Goal: Task Accomplishment & Management: Manage account settings

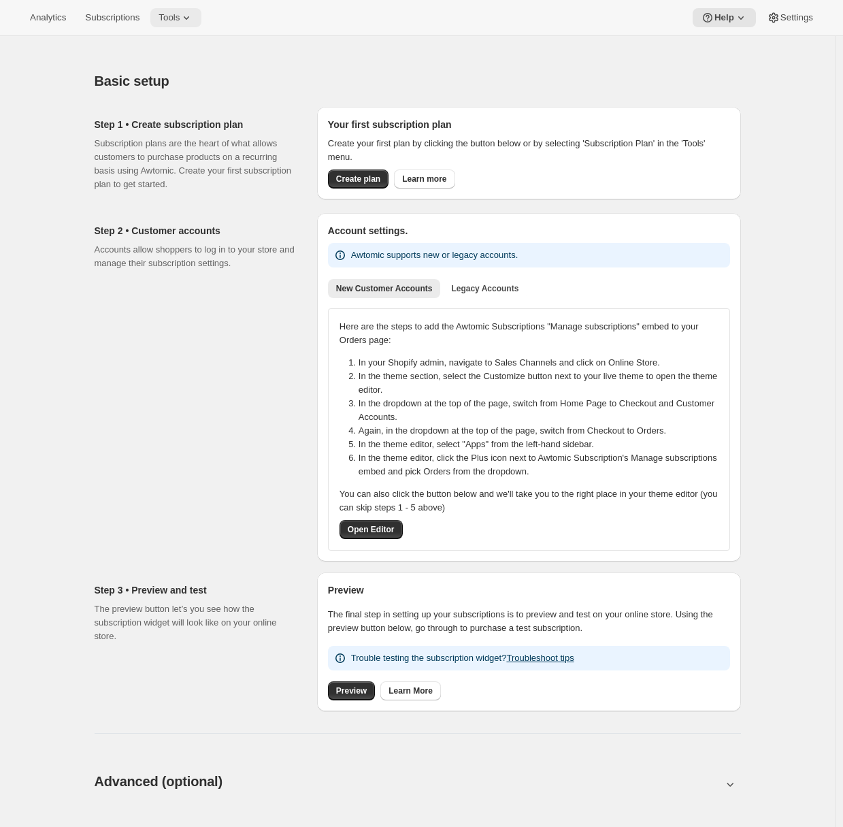
click at [184, 24] on button "Tools" at bounding box center [175, 17] width 51 height 19
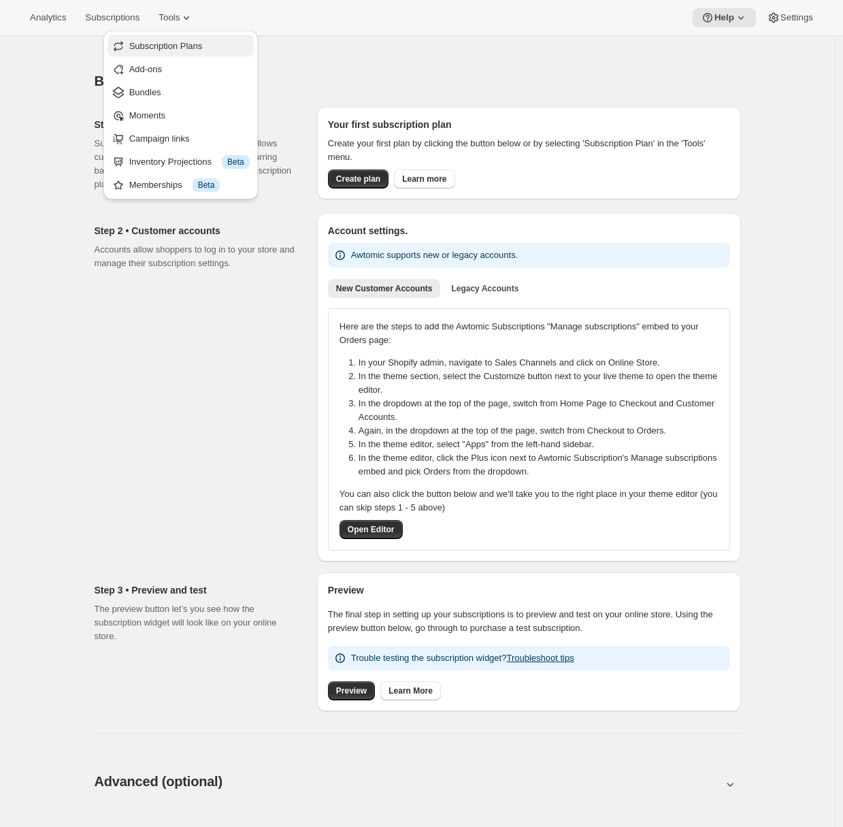
click at [171, 51] on span "Subscription Plans" at bounding box center [165, 46] width 73 height 10
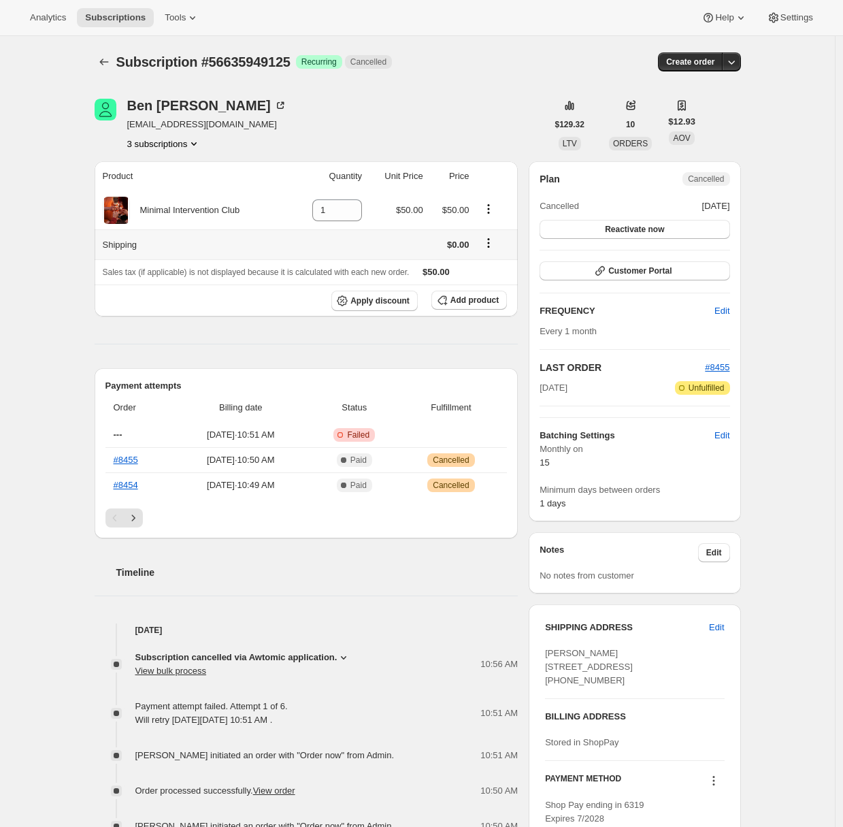
click at [493, 240] on icon "Shipping actions" at bounding box center [489, 243] width 14 height 14
click at [496, 267] on span "Edit shipping rate" at bounding box center [491, 269] width 68 height 10
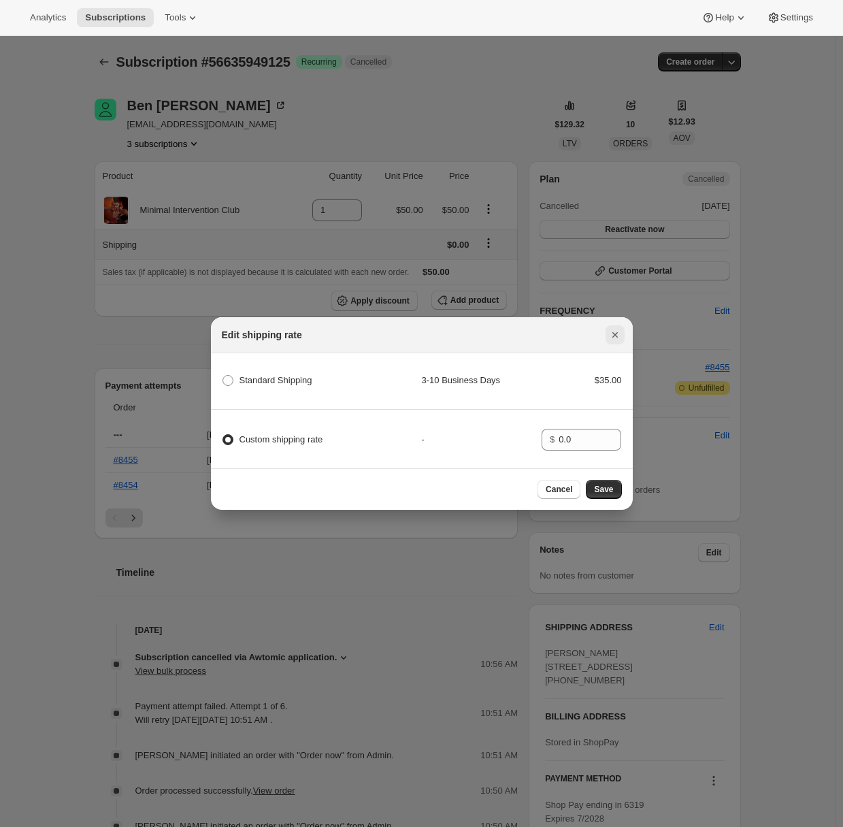
click at [620, 333] on icon "Close" at bounding box center [615, 335] width 14 height 14
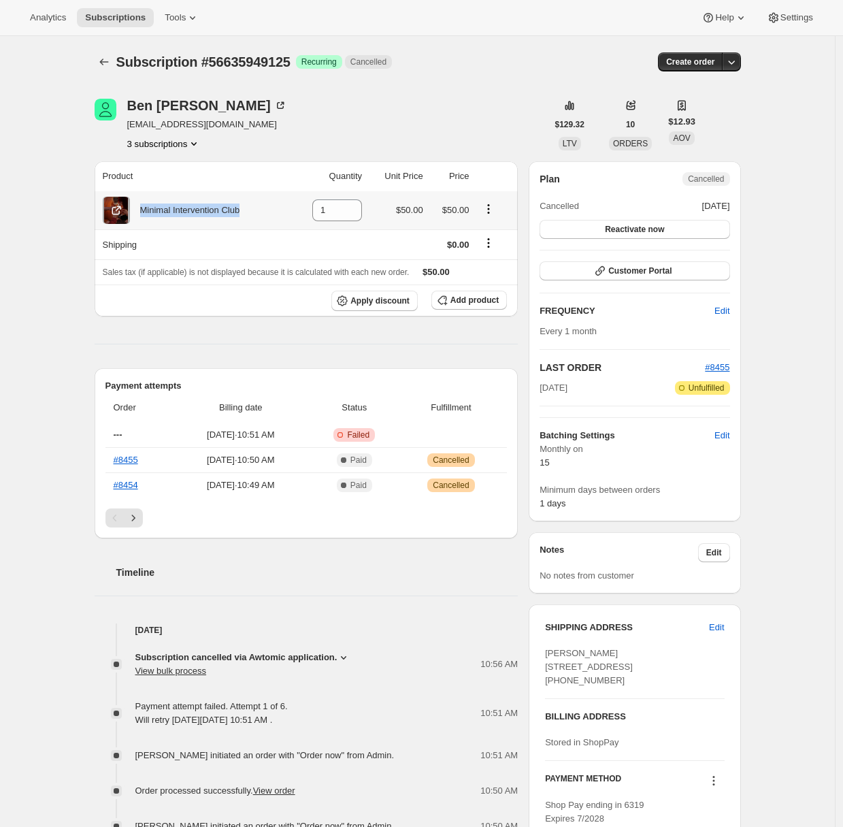
drag, startPoint x: 264, startPoint y: 212, endPoint x: 146, endPoint y: 212, distance: 118.4
click at [146, 212] on div "Minimal Intervention Club" at bounding box center [195, 210] width 184 height 27
copy div "Minimal Intervention Club"
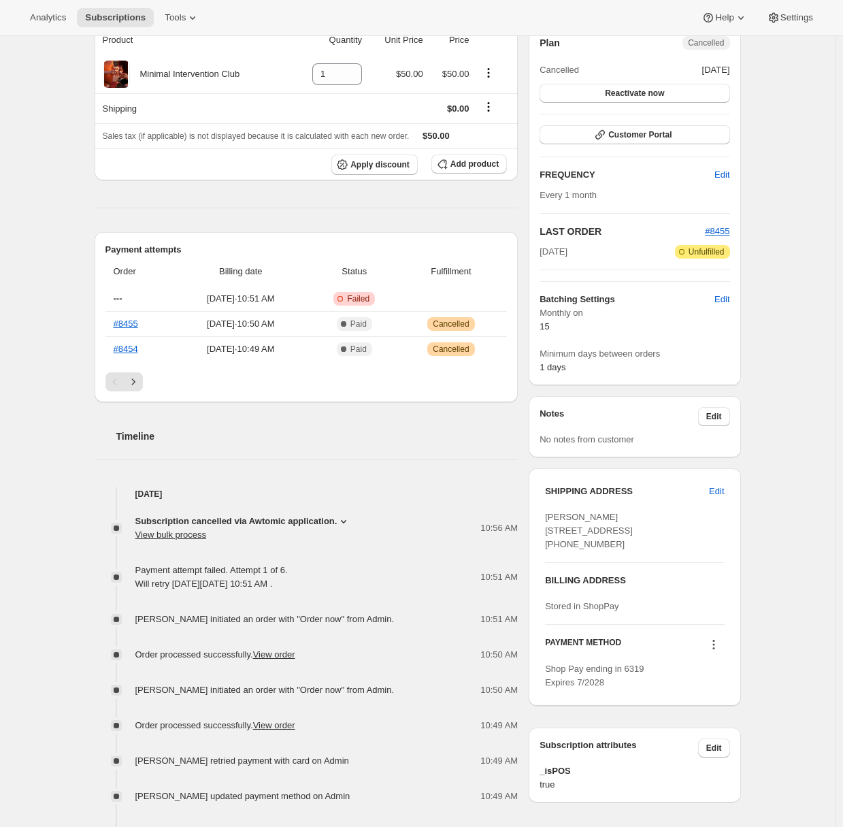
scroll to position [66, 0]
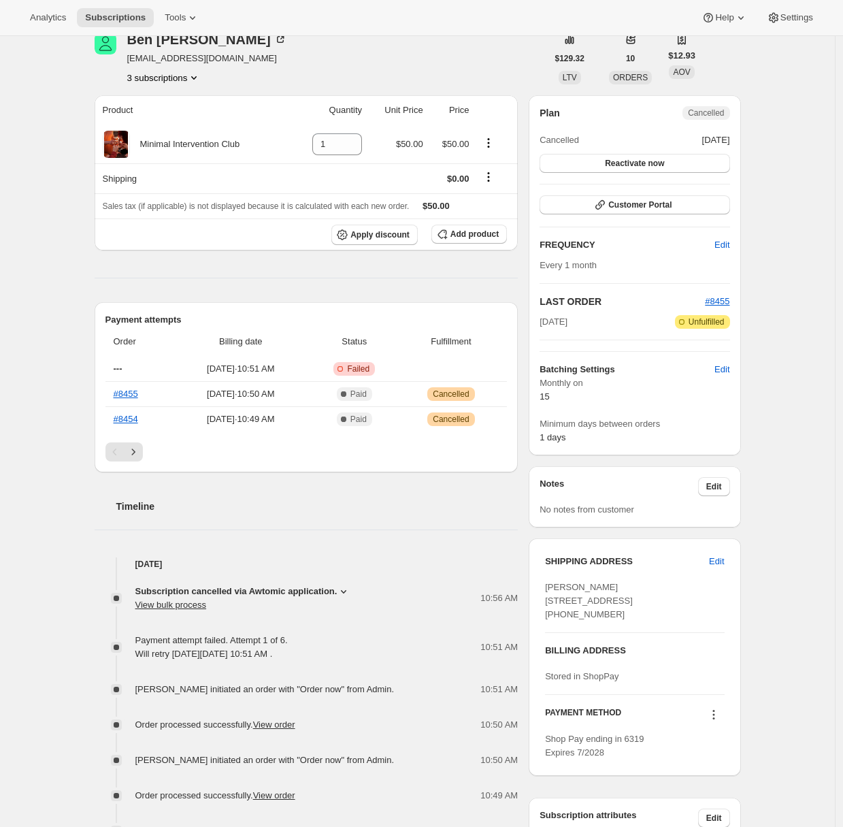
click at [556, 606] on span "Ben Bohen 1102 49th Avenue 9F Long Island City NY, 11101 United States +1646275…" at bounding box center [589, 600] width 88 height 37
drag, startPoint x: 550, startPoint y: 601, endPoint x: 627, endPoint y: 615, distance: 78.1
click at [627, 615] on div "Ben Bohen 1102 49th Avenue 9F Long Island City NY, 11101 United States +1646275…" at bounding box center [634, 600] width 179 height 41
copy span "1102 49th Avenue 9F"
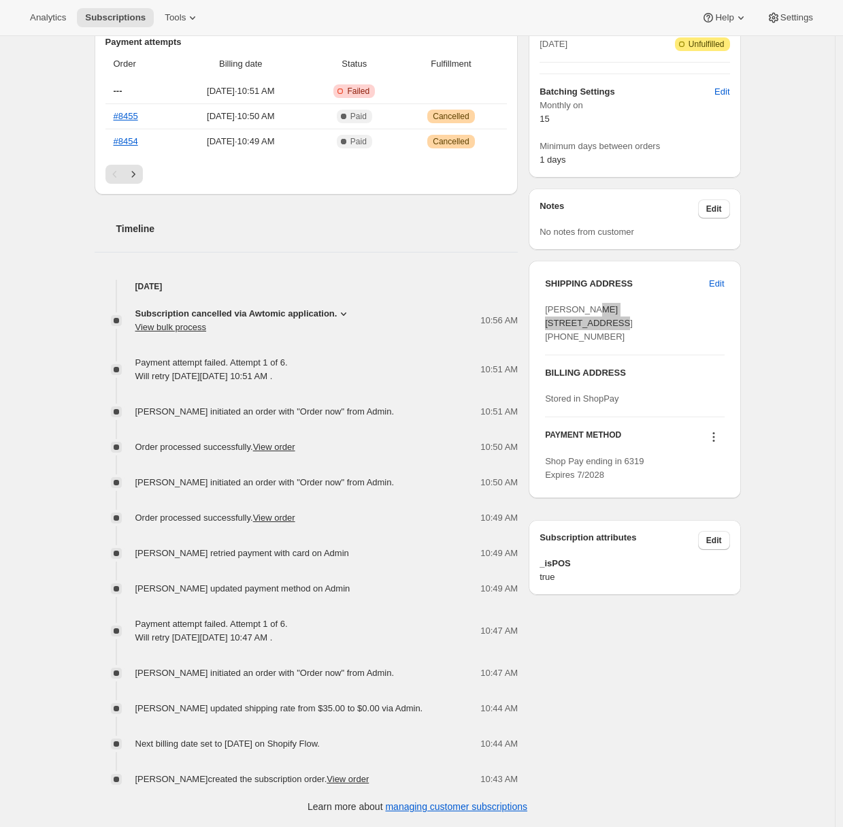
scroll to position [0, 0]
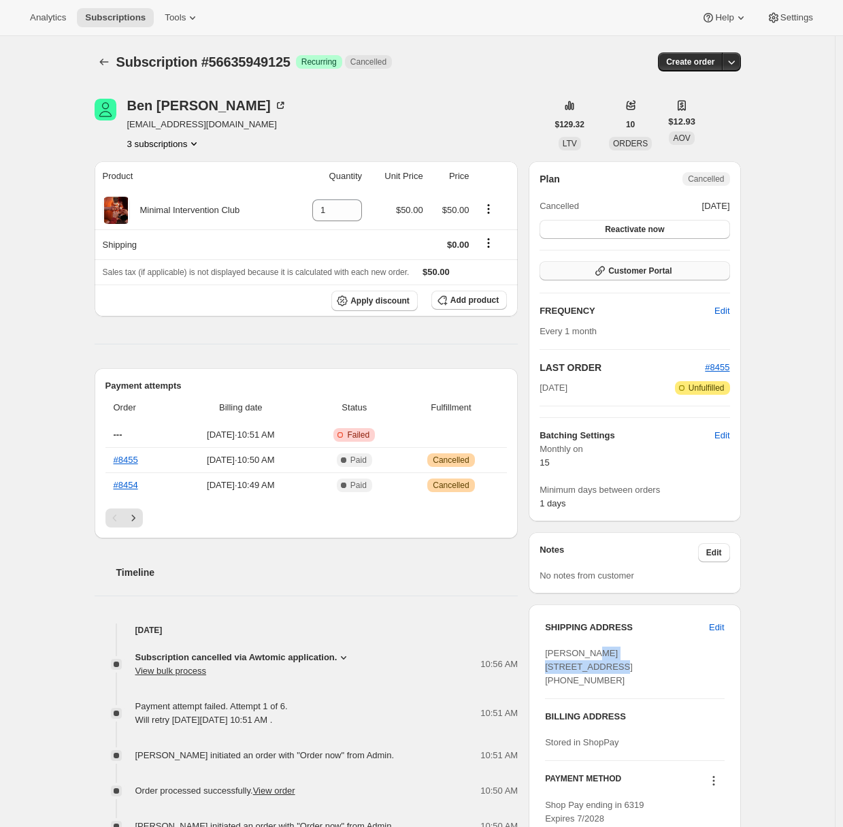
click at [640, 274] on span "Customer Portal" at bounding box center [639, 270] width 63 height 11
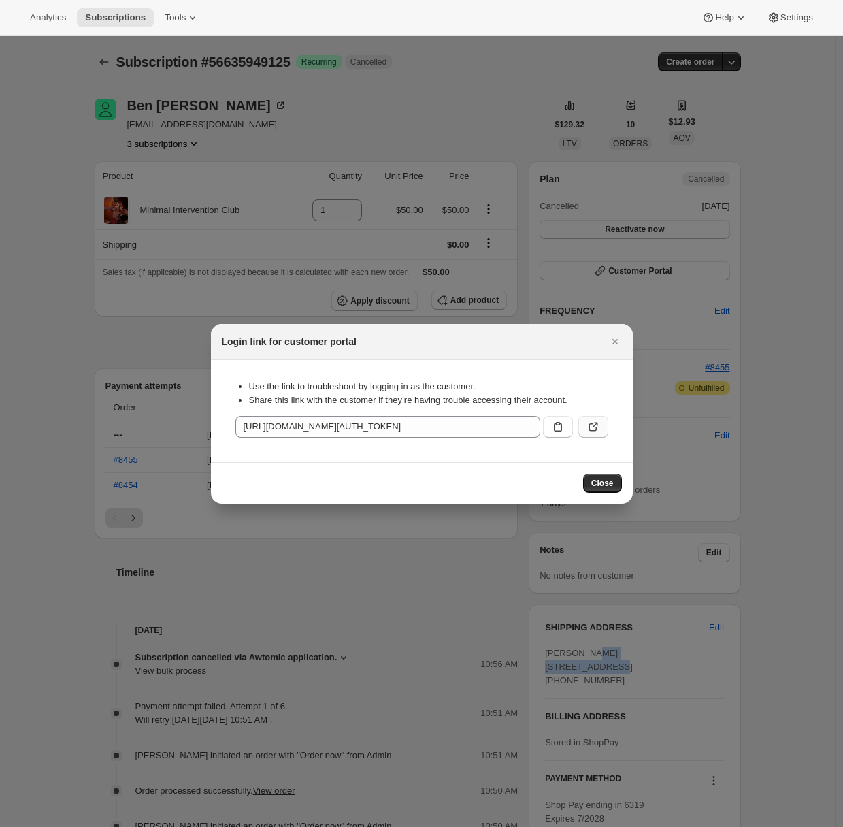
click at [600, 431] on button ":r3r:" at bounding box center [593, 427] width 30 height 22
click at [620, 344] on icon "Close" at bounding box center [615, 342] width 14 height 14
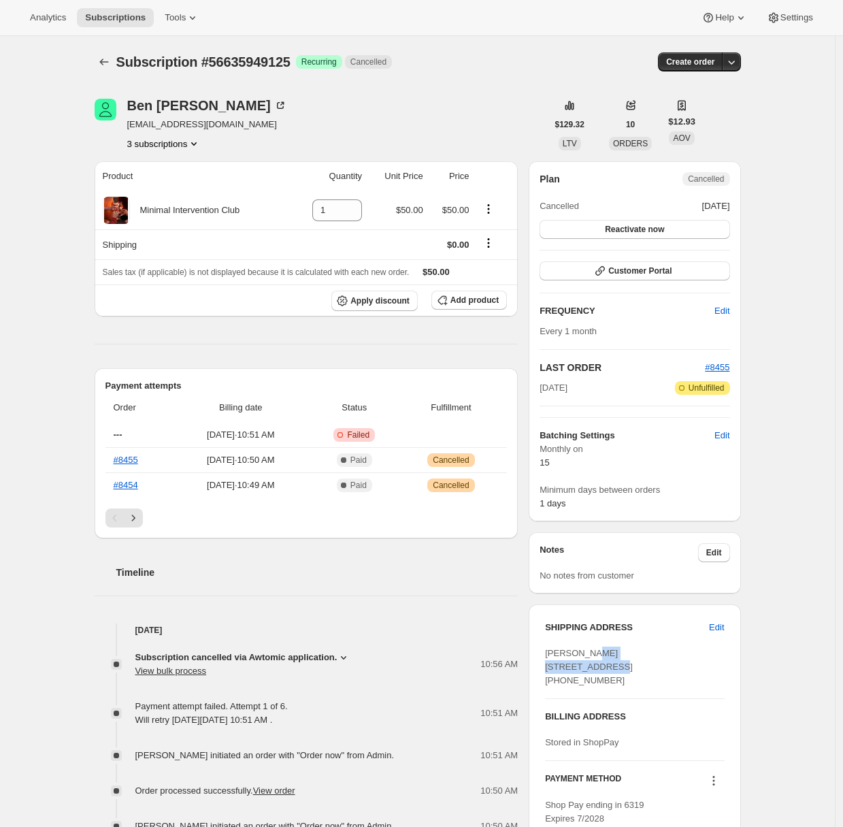
click at [274, 63] on span "Subscription #56635949125" at bounding box center [203, 61] width 174 height 15
copy span "56635949125"
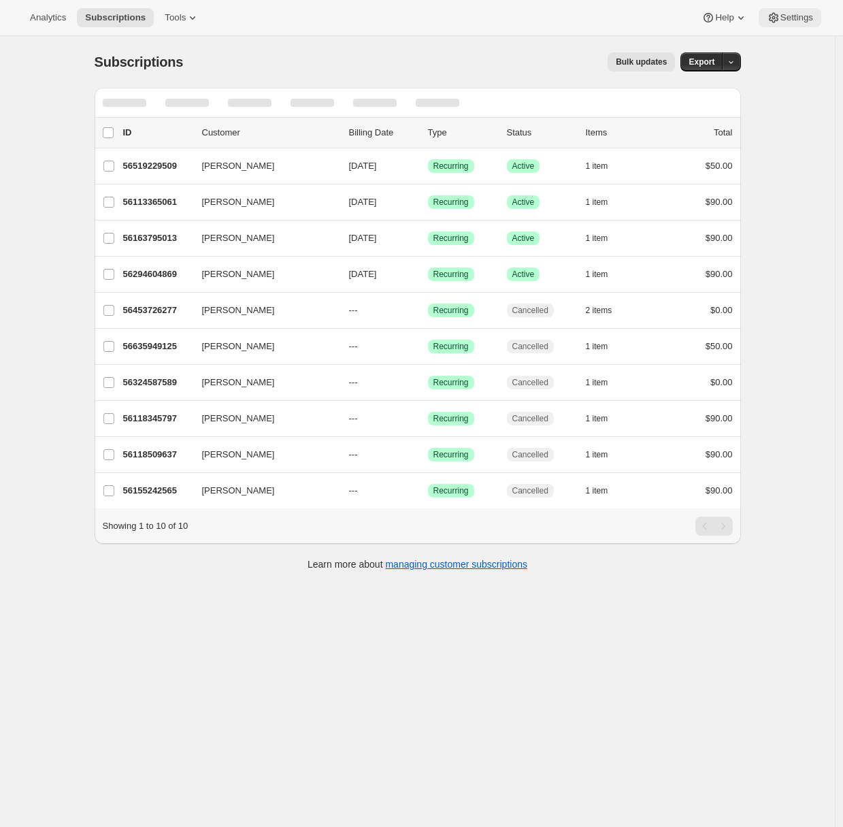
click at [771, 20] on icon at bounding box center [774, 18] width 14 height 14
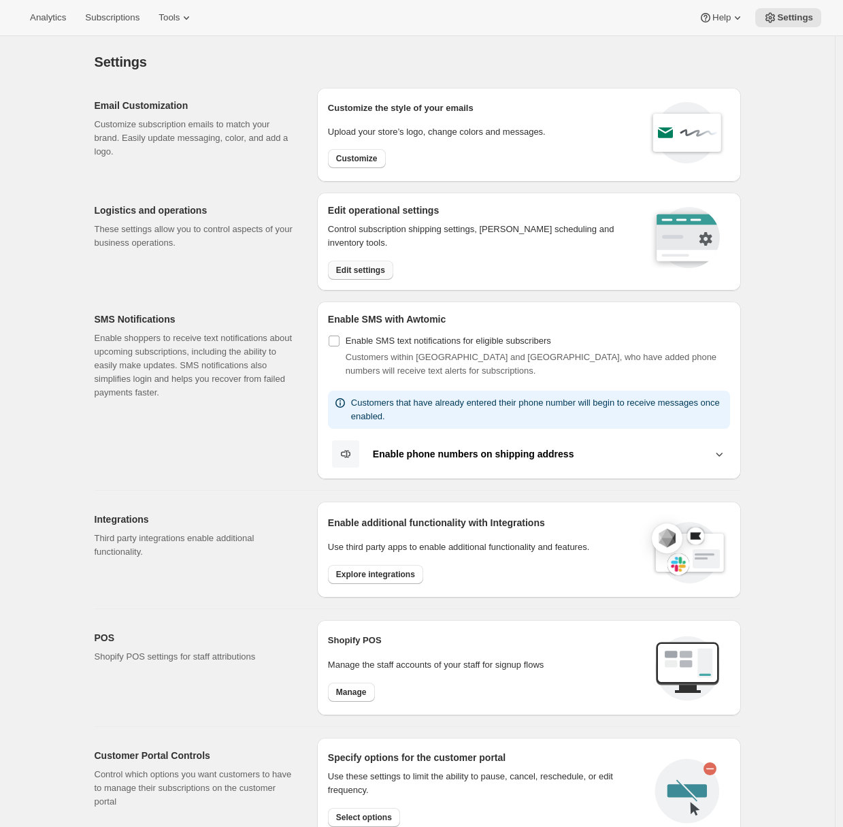
click at [352, 271] on span "Edit settings" at bounding box center [360, 270] width 49 height 11
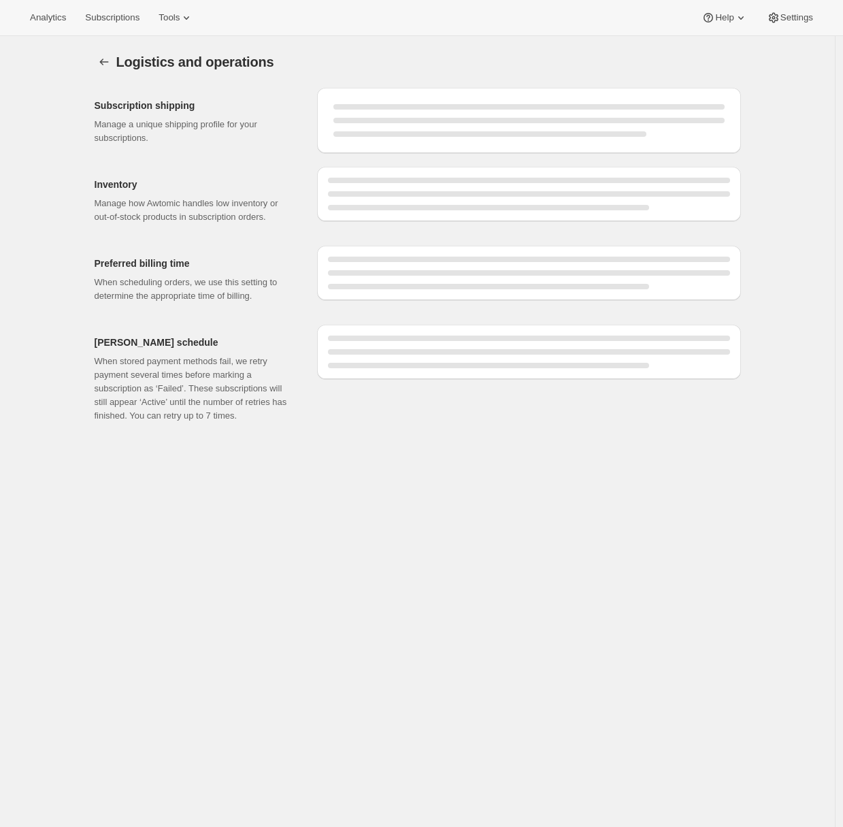
select select "DAY"
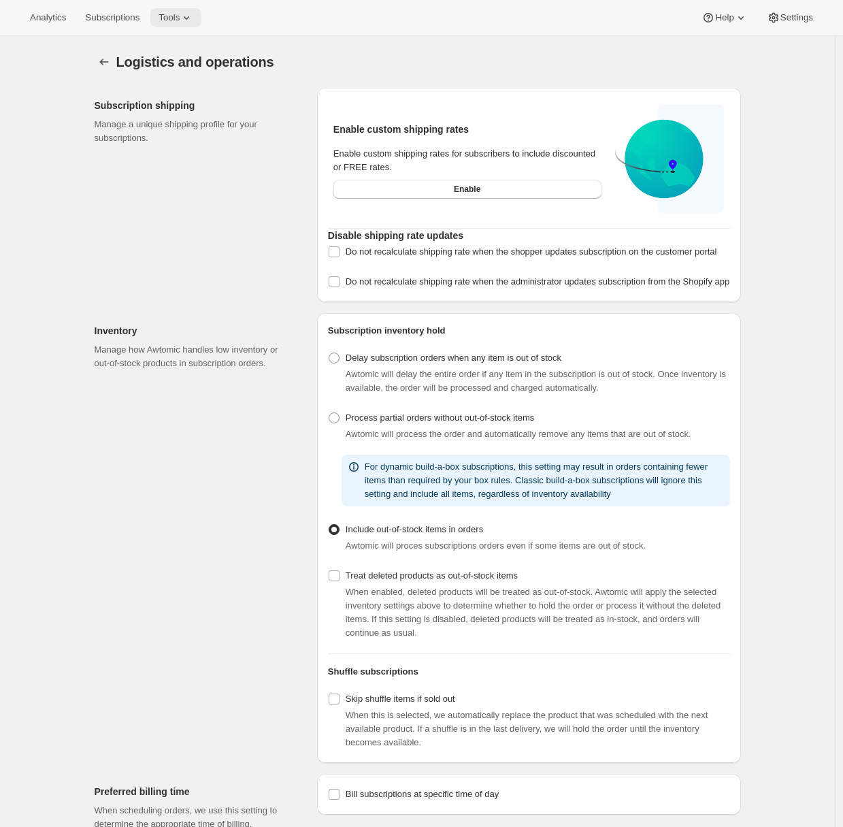
click at [178, 22] on span "Tools" at bounding box center [169, 17] width 21 height 11
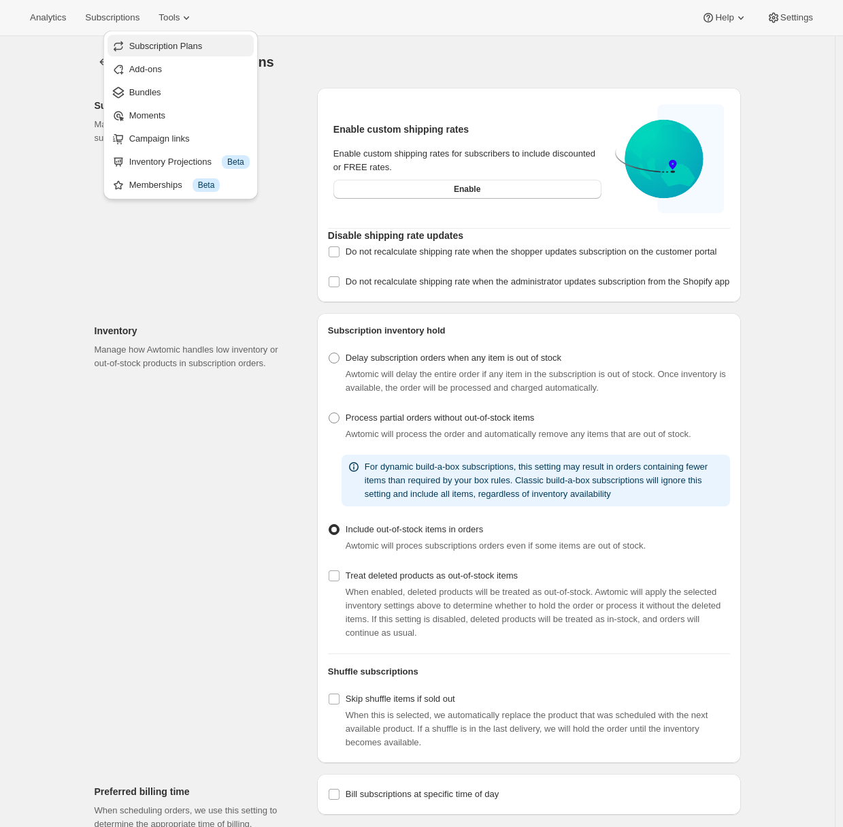
click at [186, 46] on span "Subscription Plans" at bounding box center [165, 46] width 73 height 10
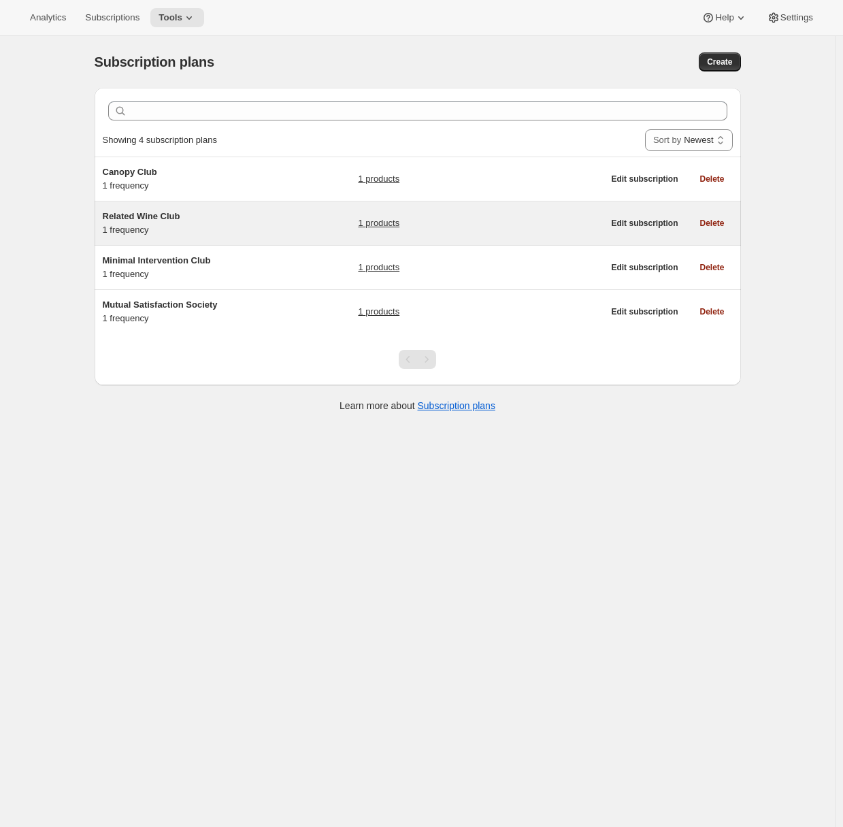
click at [240, 225] on div "Related Wine Club 1 frequency" at bounding box center [188, 223] width 170 height 27
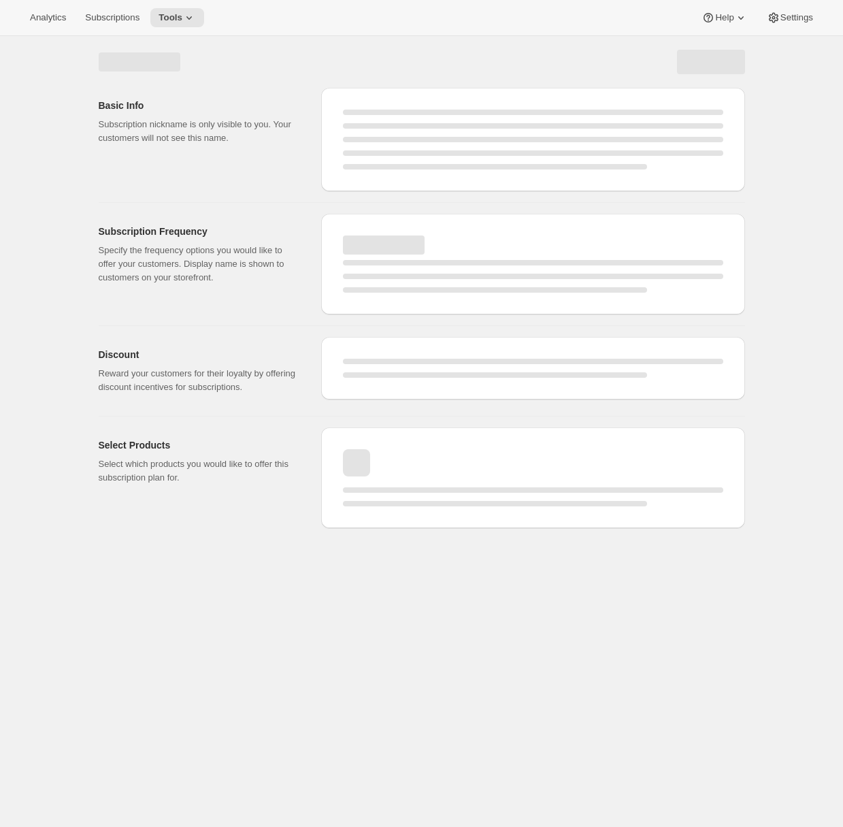
select select "WEEK"
select select "MONTH"
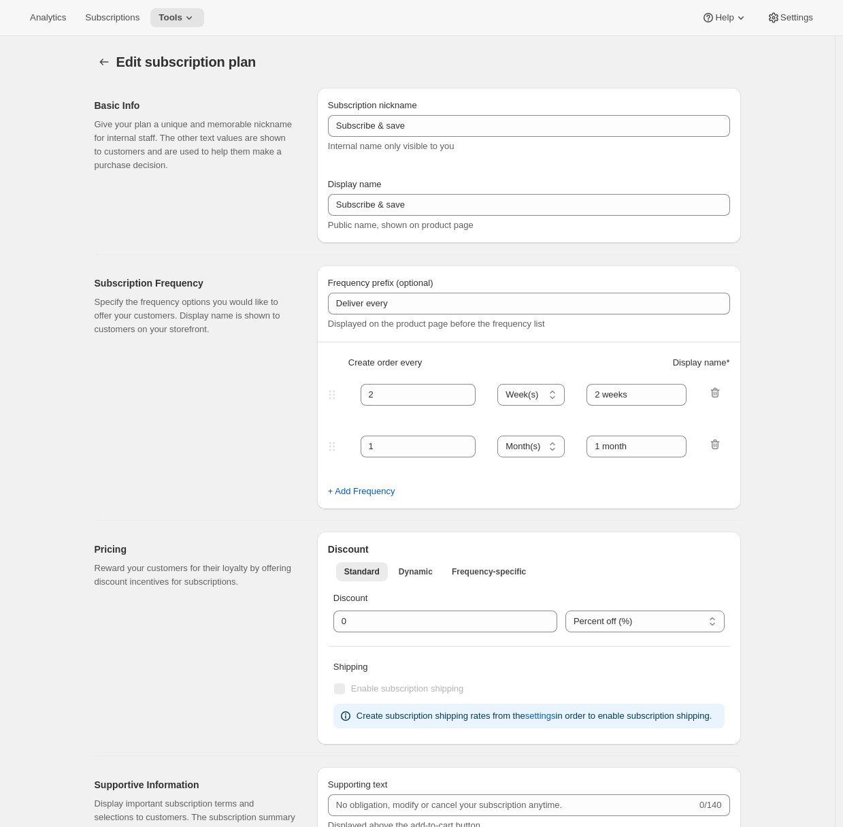
type input "Related Wine Club"
type input "Join the Related Wine Club"
type input "1"
select select "MONTH"
type input "month on the 25th."
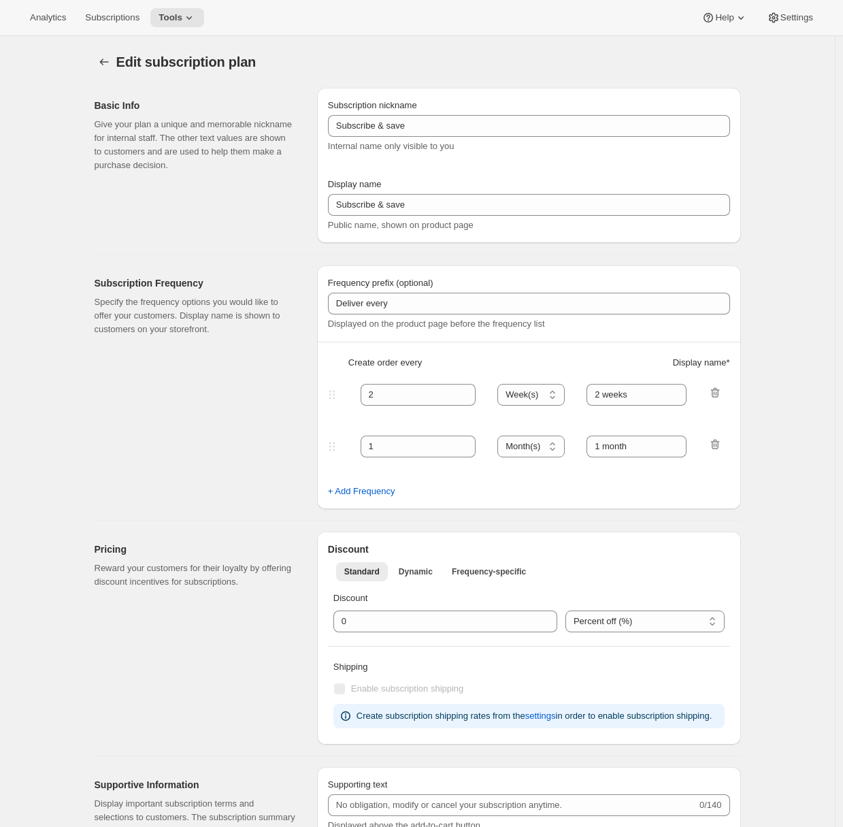
checkbox input "true"
select select "MONTHDAY"
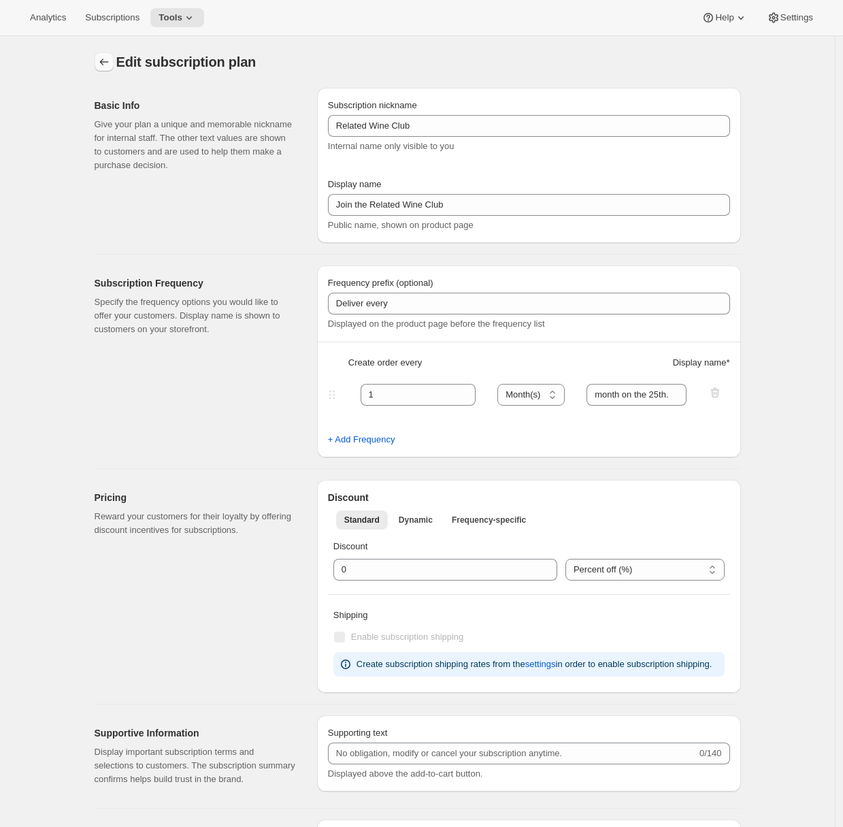
click at [111, 59] on icon "Subscription plans" at bounding box center [104, 62] width 14 height 14
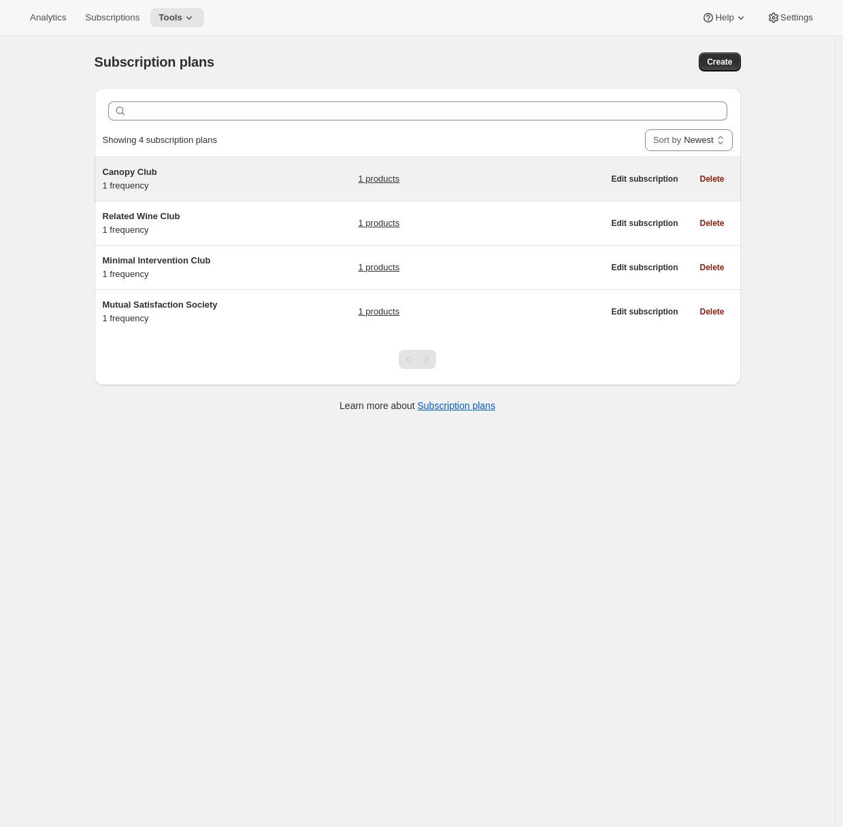
click at [213, 167] on h5 "Canopy Club" at bounding box center [188, 172] width 170 height 14
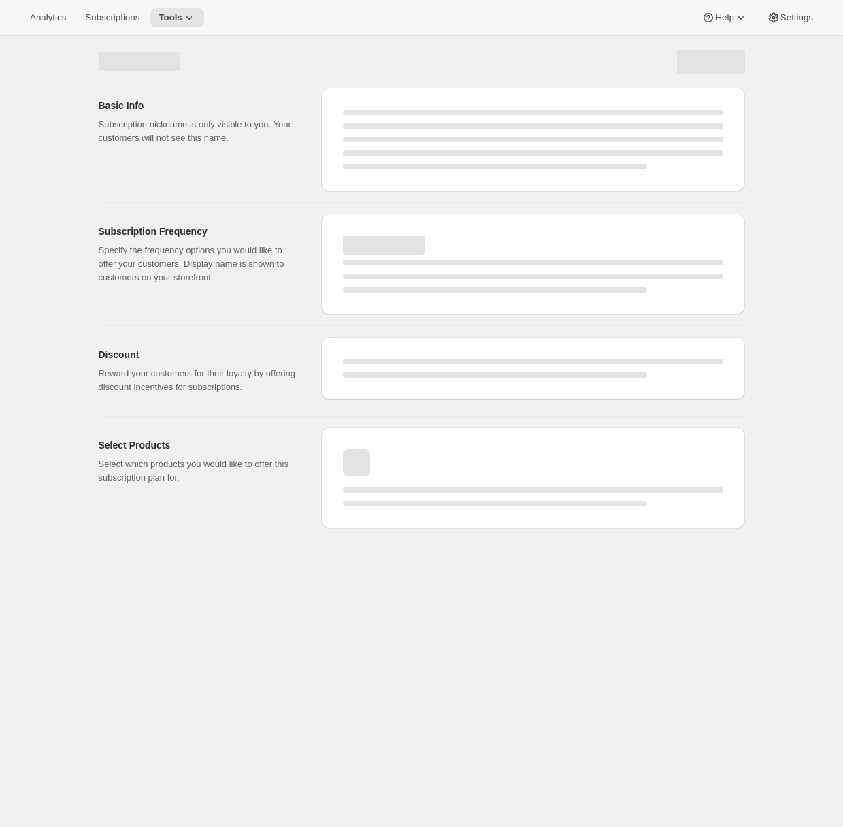
select select "WEEK"
select select "MONTH"
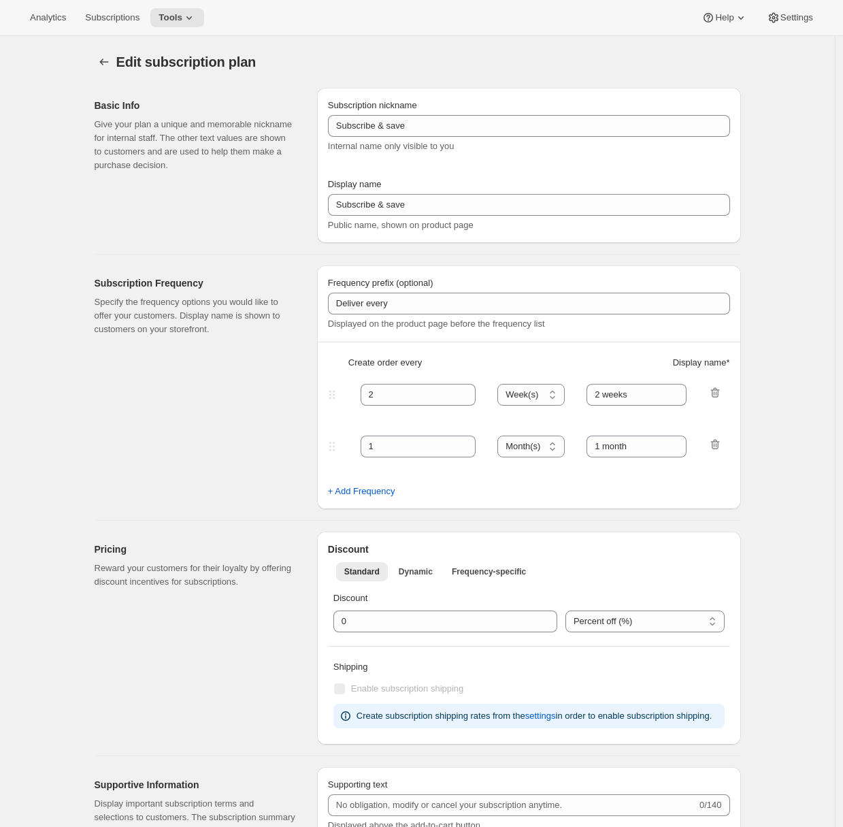
type input "Canopy Club"
type input "Join the Canopy Club"
type input "Renews every"
type input "1"
select select "YEAR"
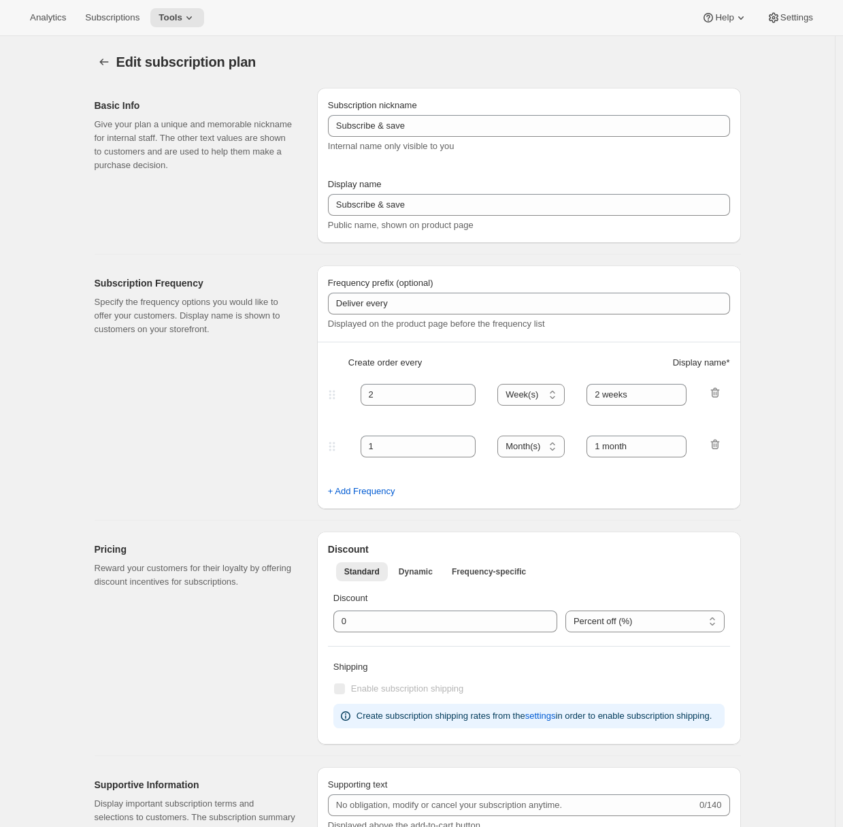
type input "1 year"
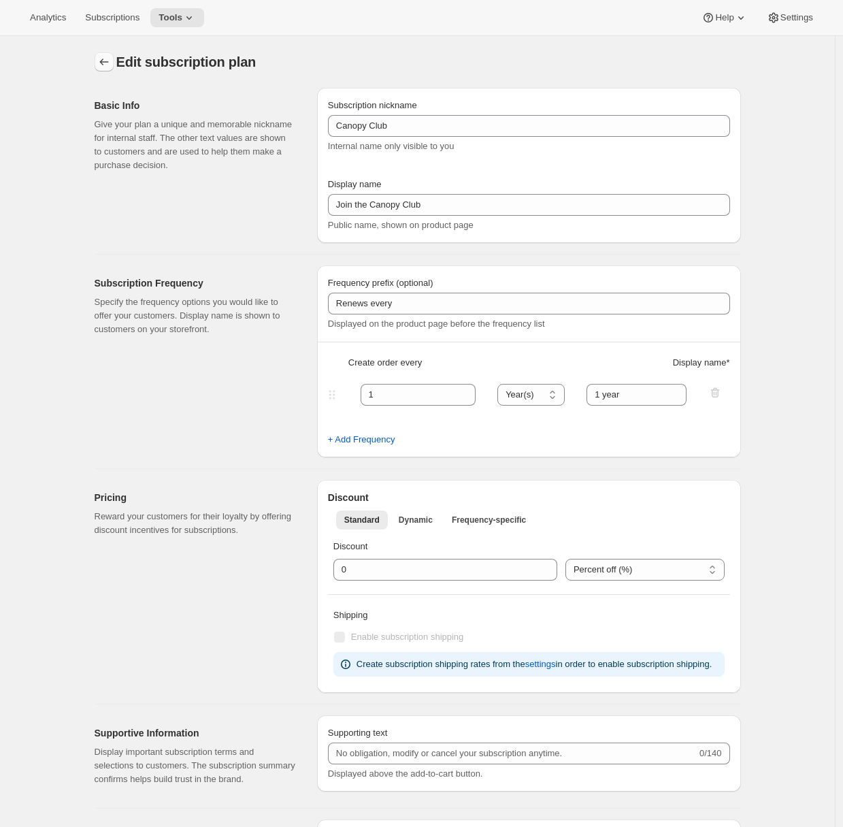
click at [109, 59] on icon "Subscription plans" at bounding box center [104, 62] width 14 height 14
